Goal: Find specific fact: Find specific fact

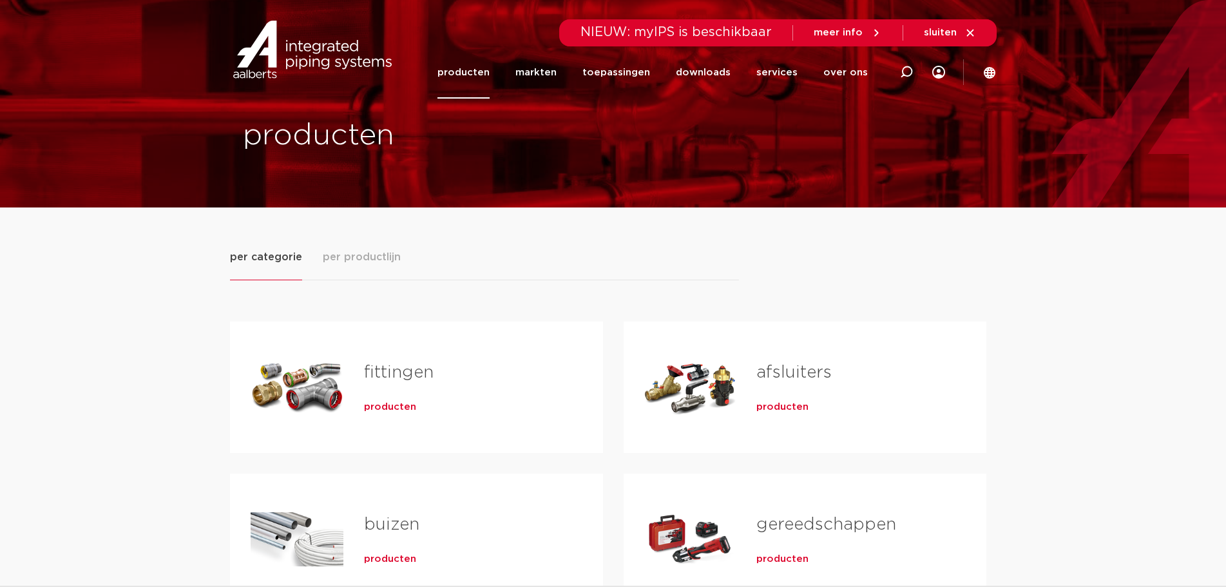
click at [382, 404] on span "producten" at bounding box center [390, 407] width 52 height 13
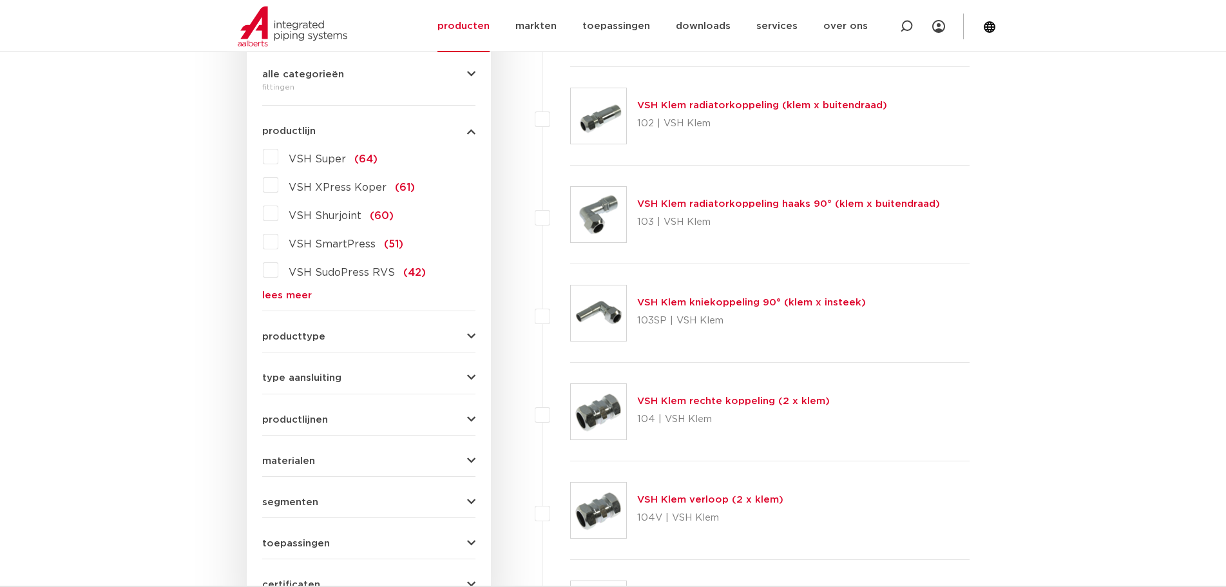
click at [325, 158] on span "VSH Super" at bounding box center [317, 159] width 57 height 10
click at [0, 0] on input "VSH Super (64)" at bounding box center [0, 0] width 0 height 0
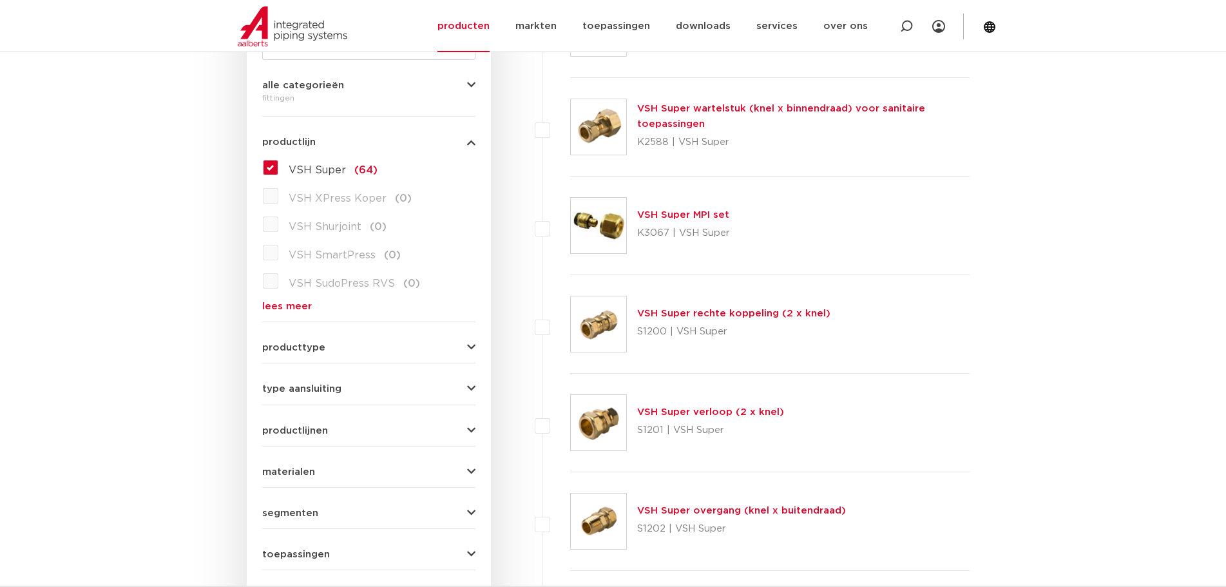
scroll to position [246, 0]
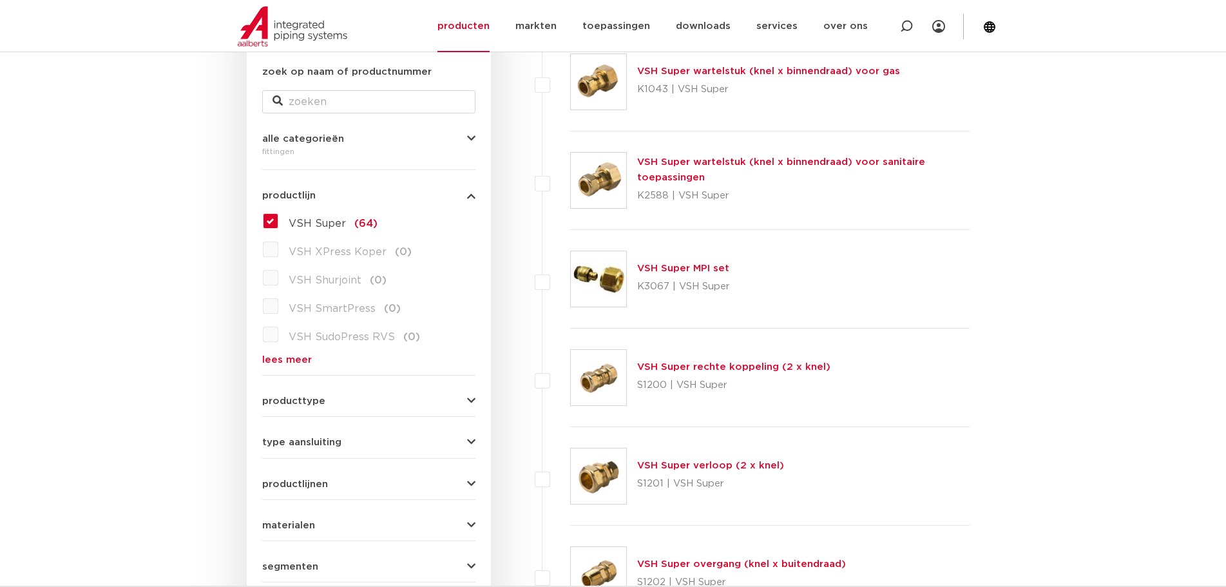
click at [361, 200] on button "productlijn" at bounding box center [368, 196] width 213 height 10
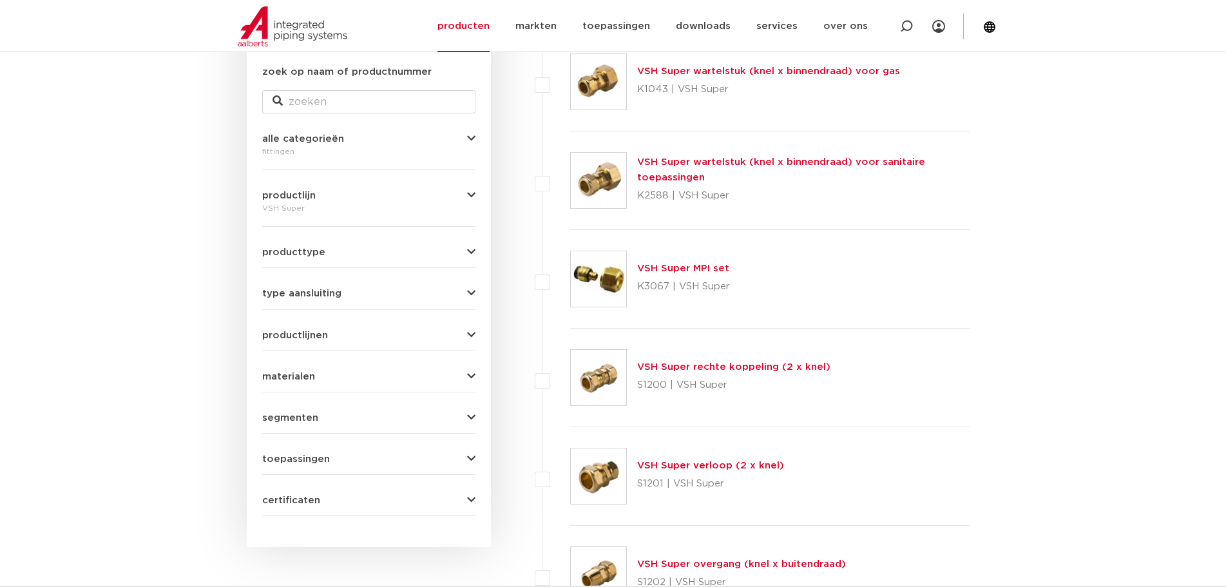
click at [419, 138] on button "alle categorieën" at bounding box center [368, 139] width 213 height 10
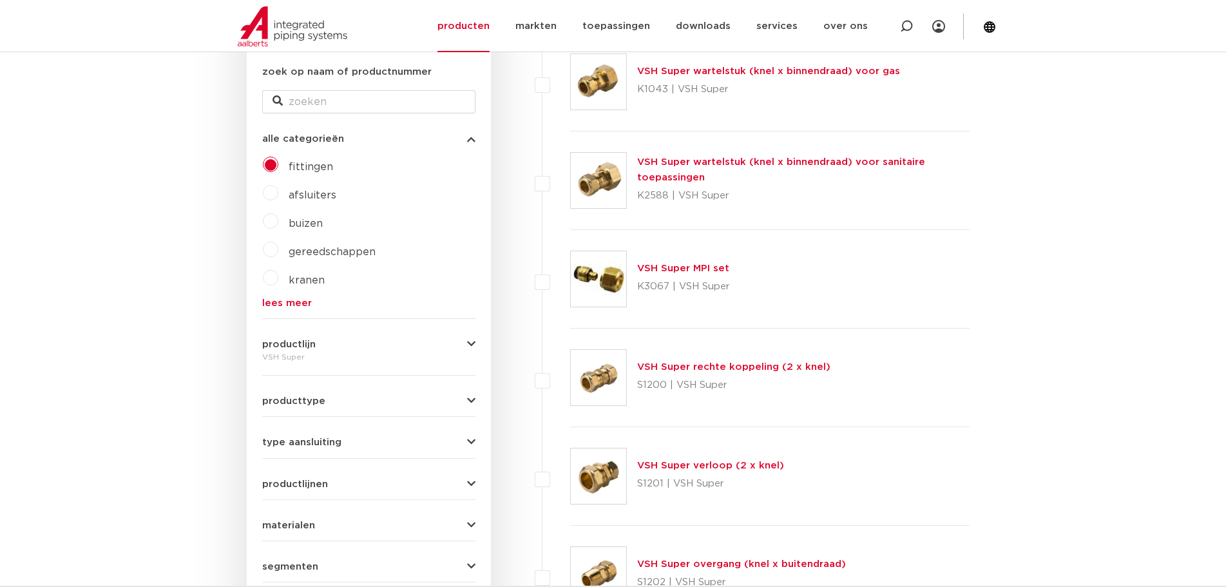
click at [419, 138] on button "alle categorieën" at bounding box center [368, 139] width 213 height 10
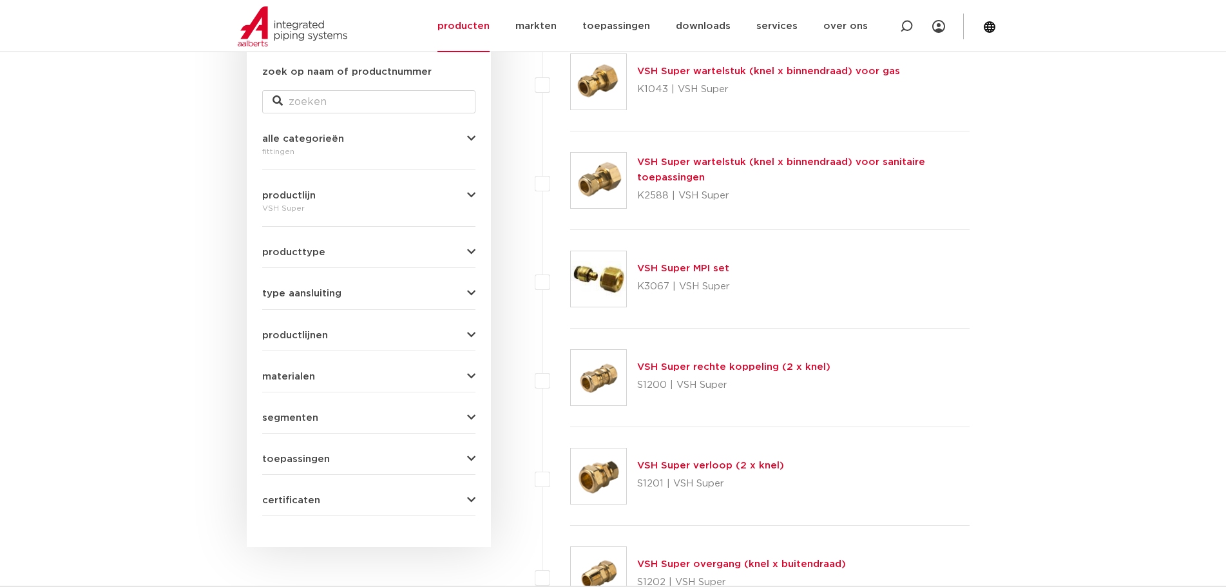
click at [325, 343] on form "zoek op naam of productnummer alle categorieën fittingen fittingen afsluiters b…" at bounding box center [368, 289] width 213 height 451
click at [331, 337] on button "productlijnen" at bounding box center [368, 335] width 213 height 10
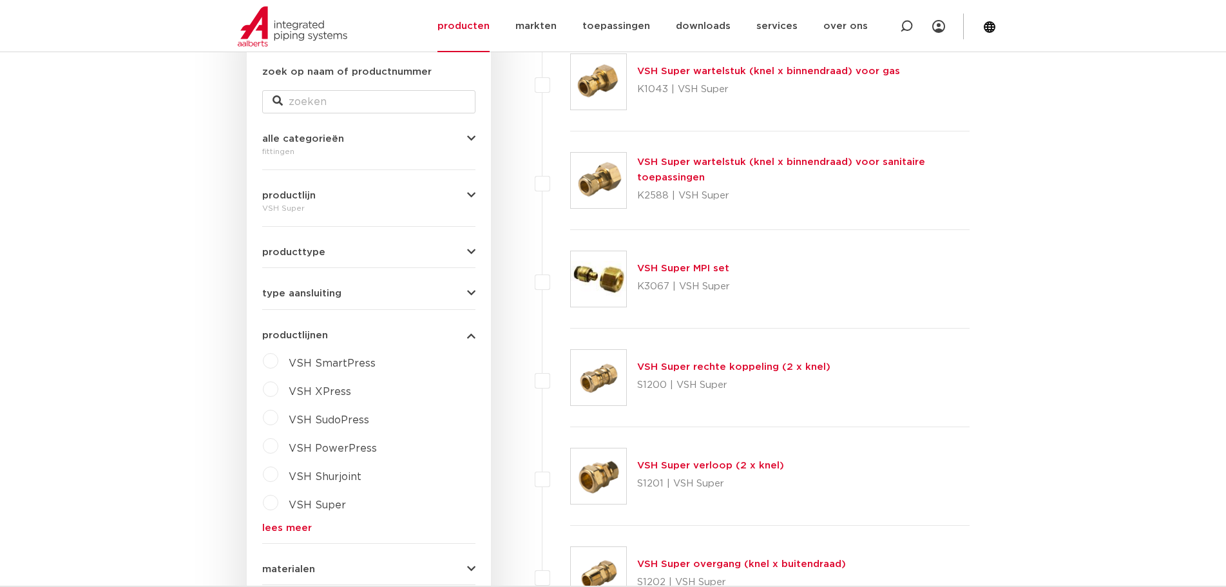
click at [332, 336] on button "productlijnen" at bounding box center [368, 335] width 213 height 10
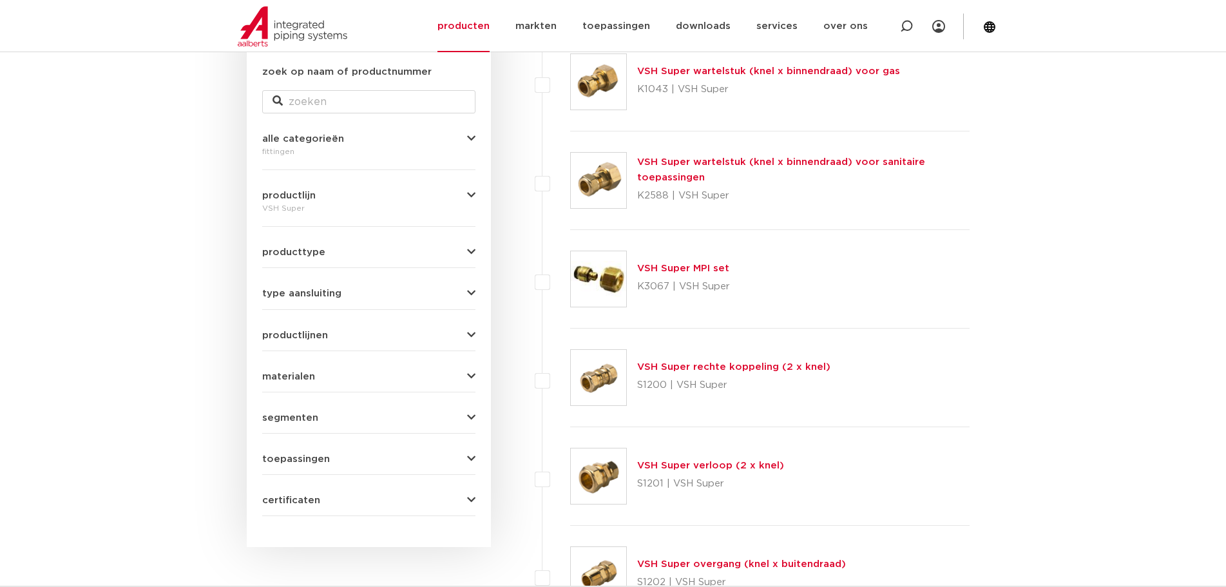
click at [341, 303] on form "zoek op naam of productnummer alle categorieën fittingen fittingen afsluiters b…" at bounding box center [368, 289] width 213 height 451
click at [345, 299] on form "zoek op naam of productnummer alle categorieën fittingen fittingen afsluiters b…" at bounding box center [368, 289] width 213 height 451
click at [347, 289] on button "type aansluiting" at bounding box center [368, 294] width 213 height 10
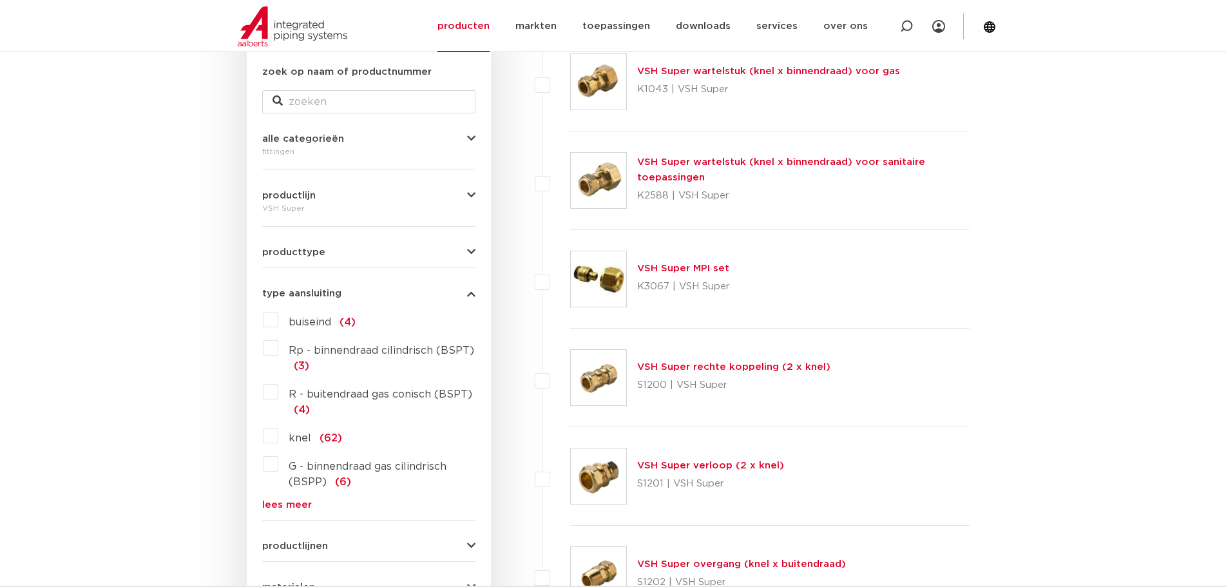
click at [278, 433] on label "knel (62)" at bounding box center [310, 435] width 64 height 21
click at [0, 0] on input "knel (62)" at bounding box center [0, 0] width 0 height 0
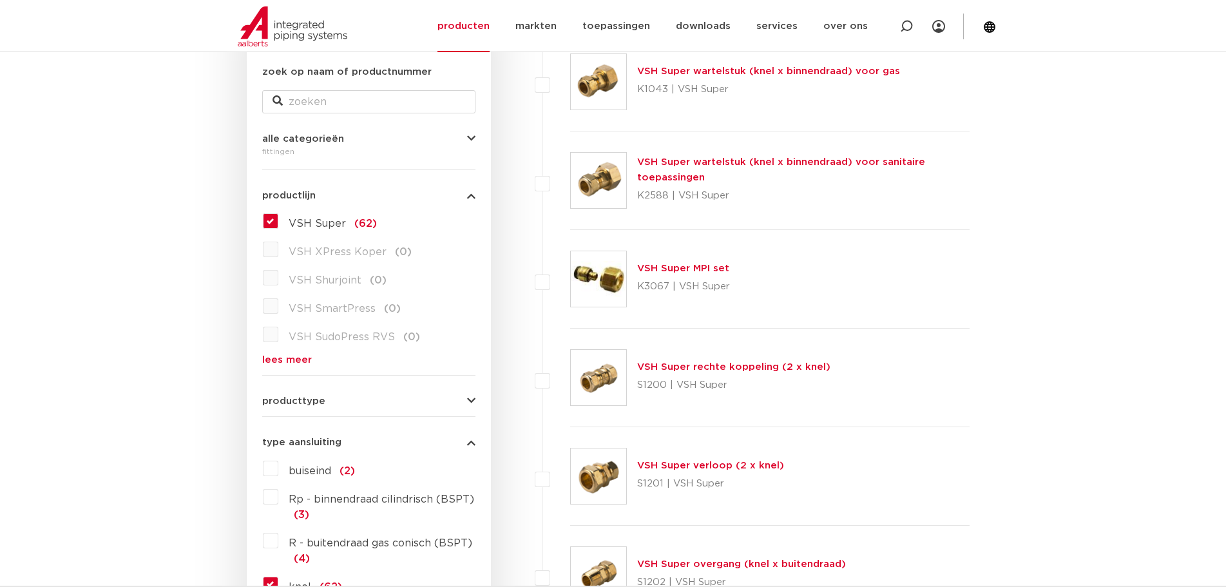
click at [411, 194] on button "productlijn" at bounding box center [368, 196] width 213 height 10
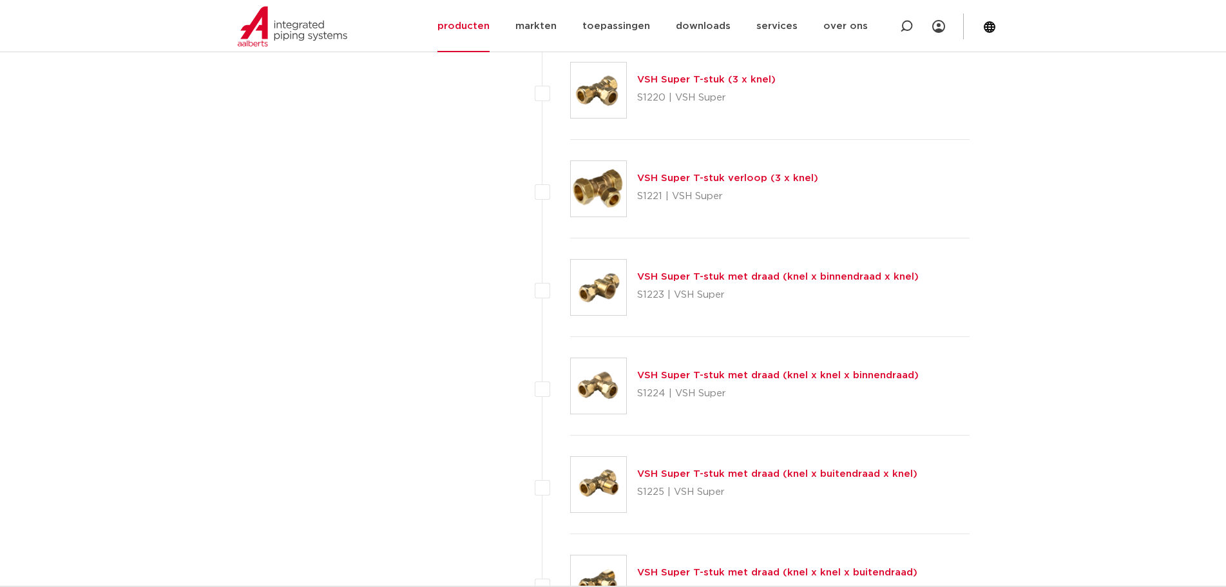
scroll to position [1792, 0]
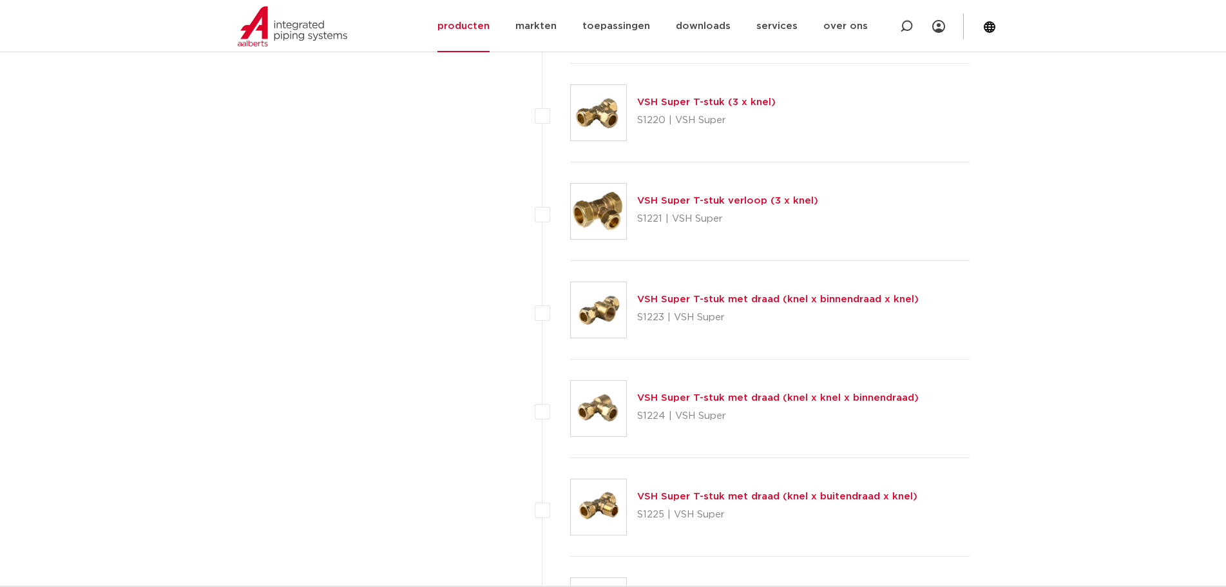
click at [722, 203] on link "VSH Super T-stuk verloop (3 x knel)" at bounding box center [727, 201] width 181 height 10
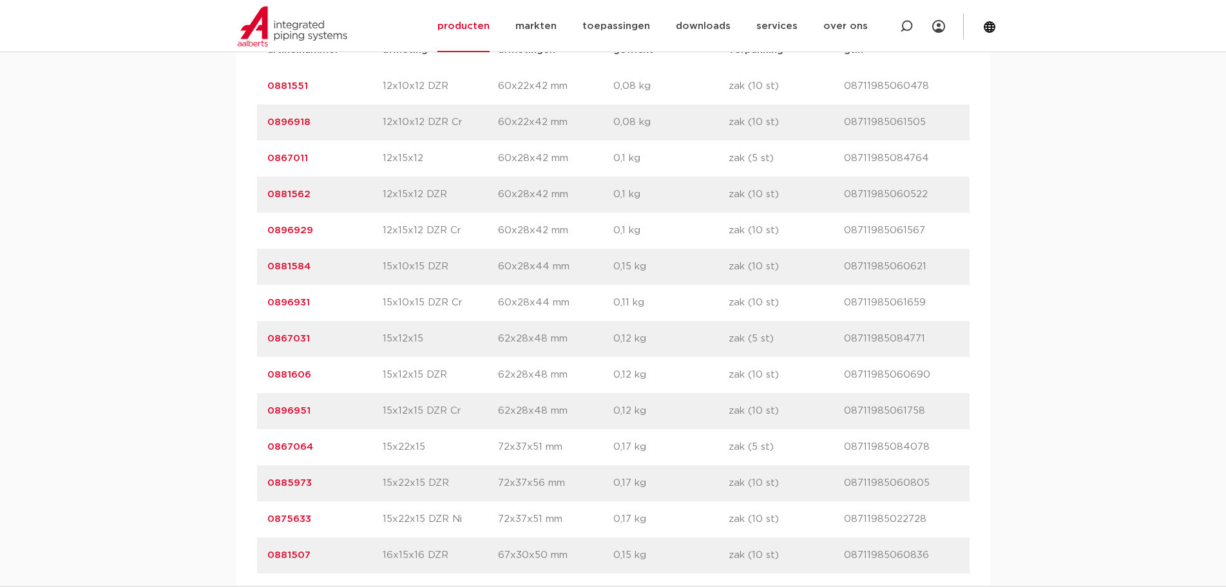
scroll to position [966, 0]
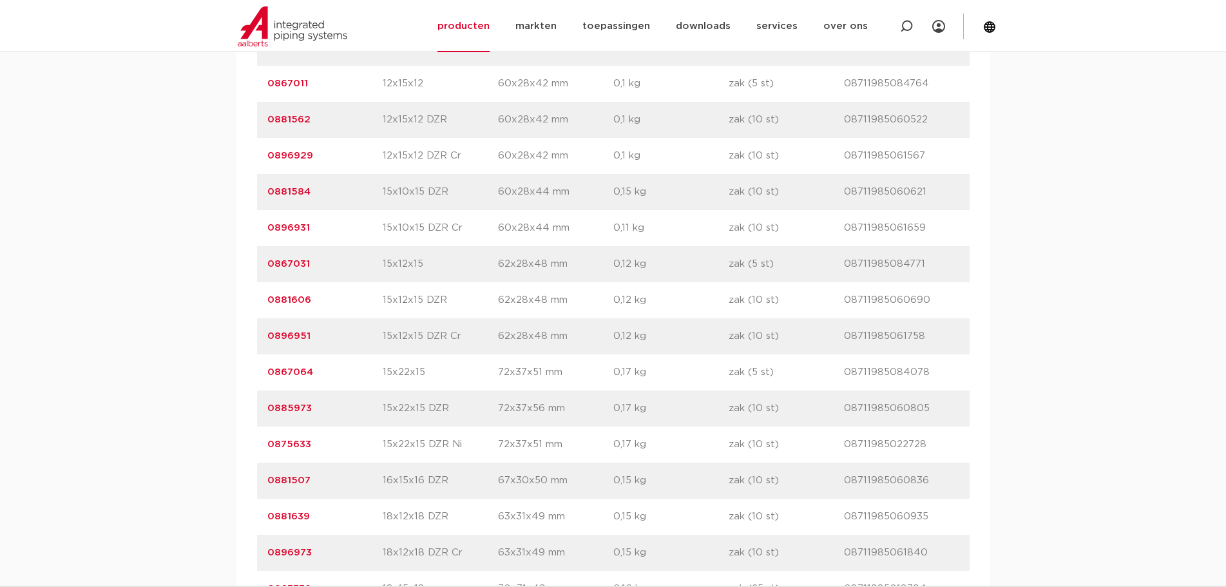
drag, startPoint x: 319, startPoint y: 371, endPoint x: 264, endPoint y: 378, distance: 55.8
click at [264, 378] on div "artikelnummer 0867064 afmeting 15x22x15 [GEOGRAPHIC_DATA] 72x37x51 mm gewicht 0…" at bounding box center [613, 372] width 712 height 36
copy link "0867064"
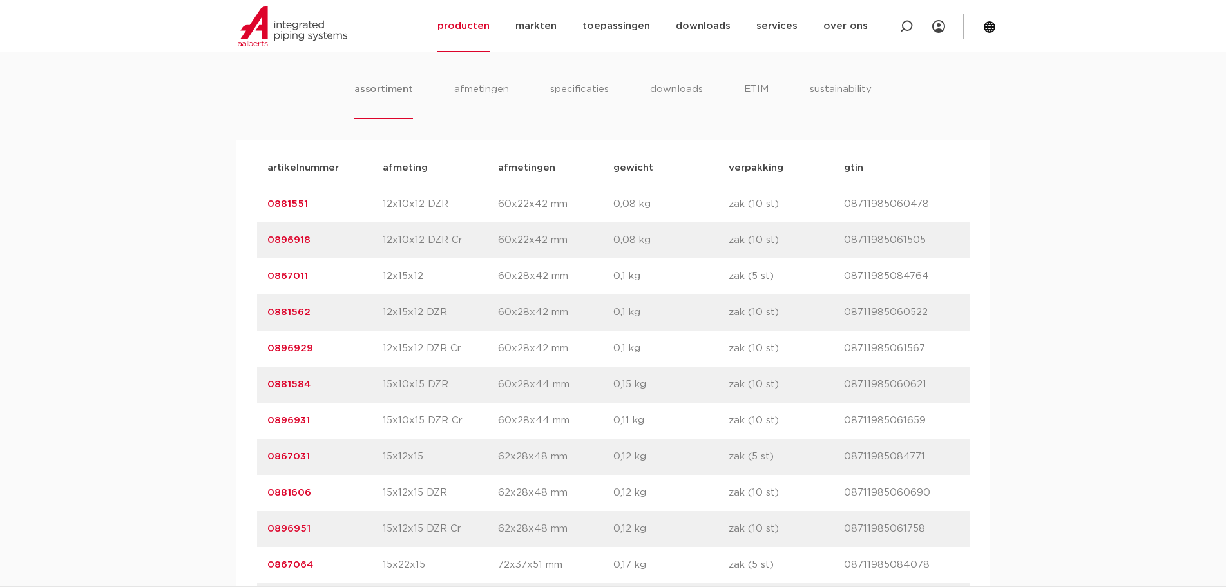
scroll to position [580, 0]
